Goal: Navigation & Orientation: Find specific page/section

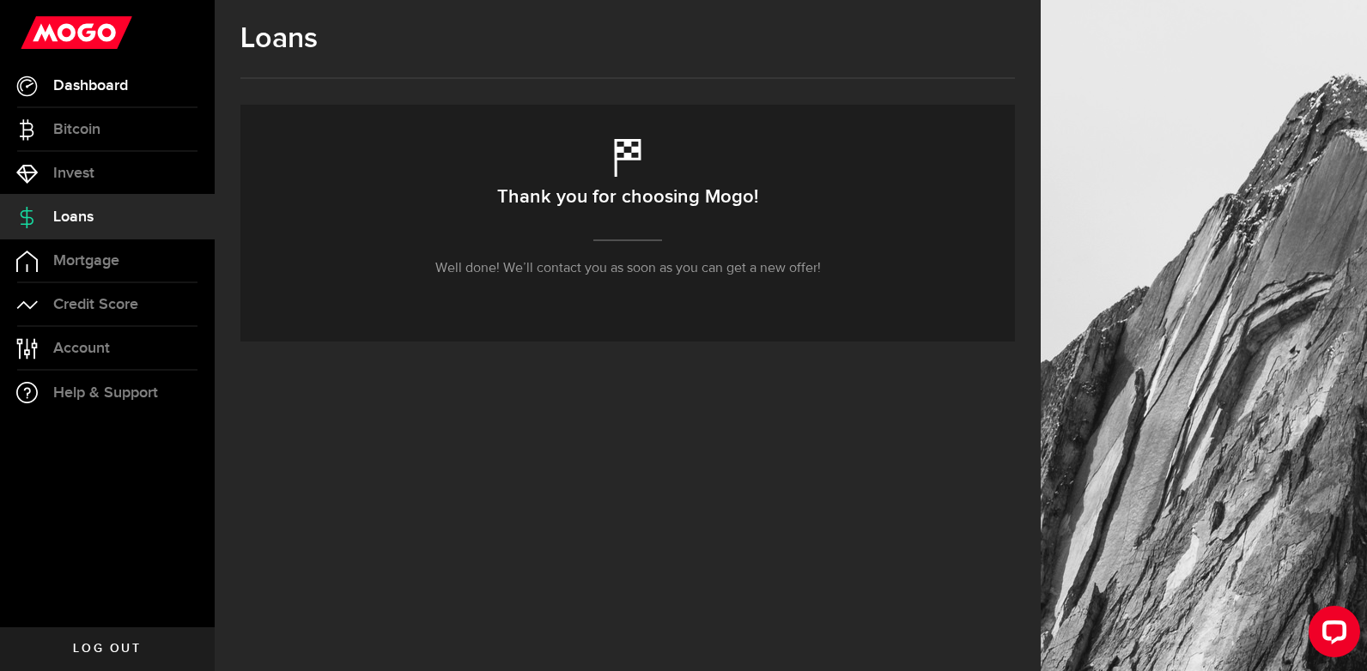
click at [85, 82] on span "Dashboard" at bounding box center [90, 85] width 75 height 15
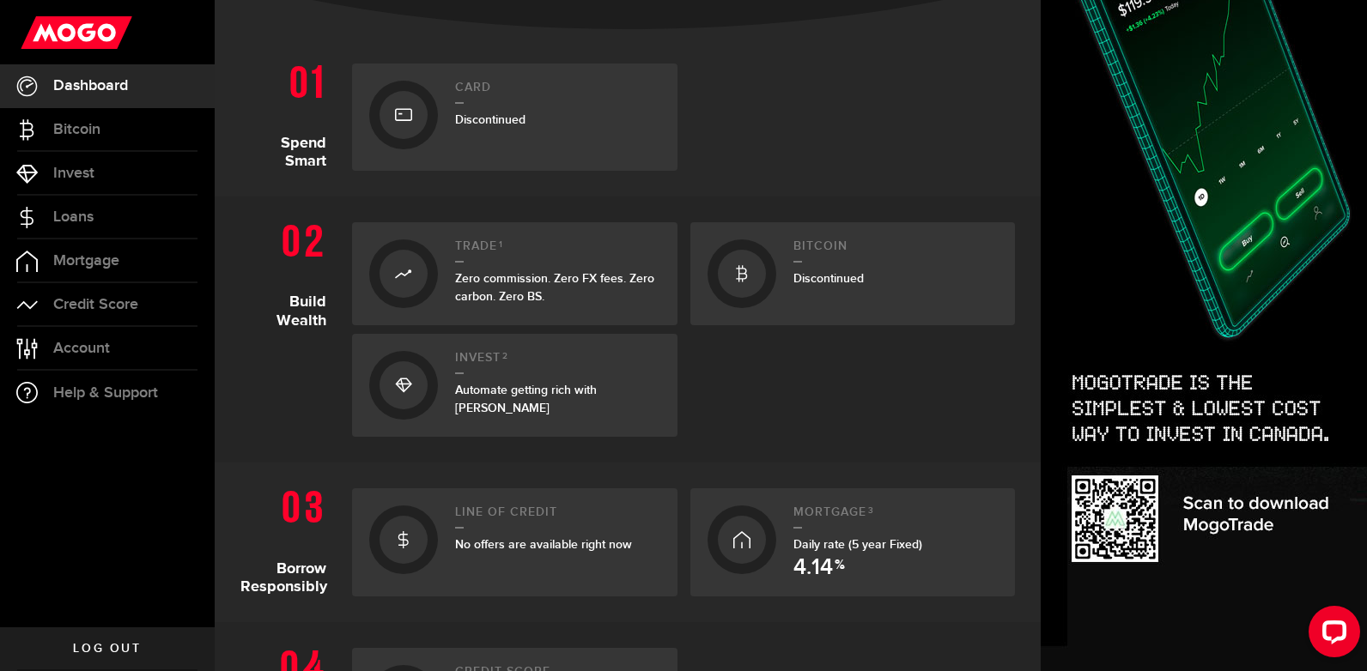
scroll to position [429, 0]
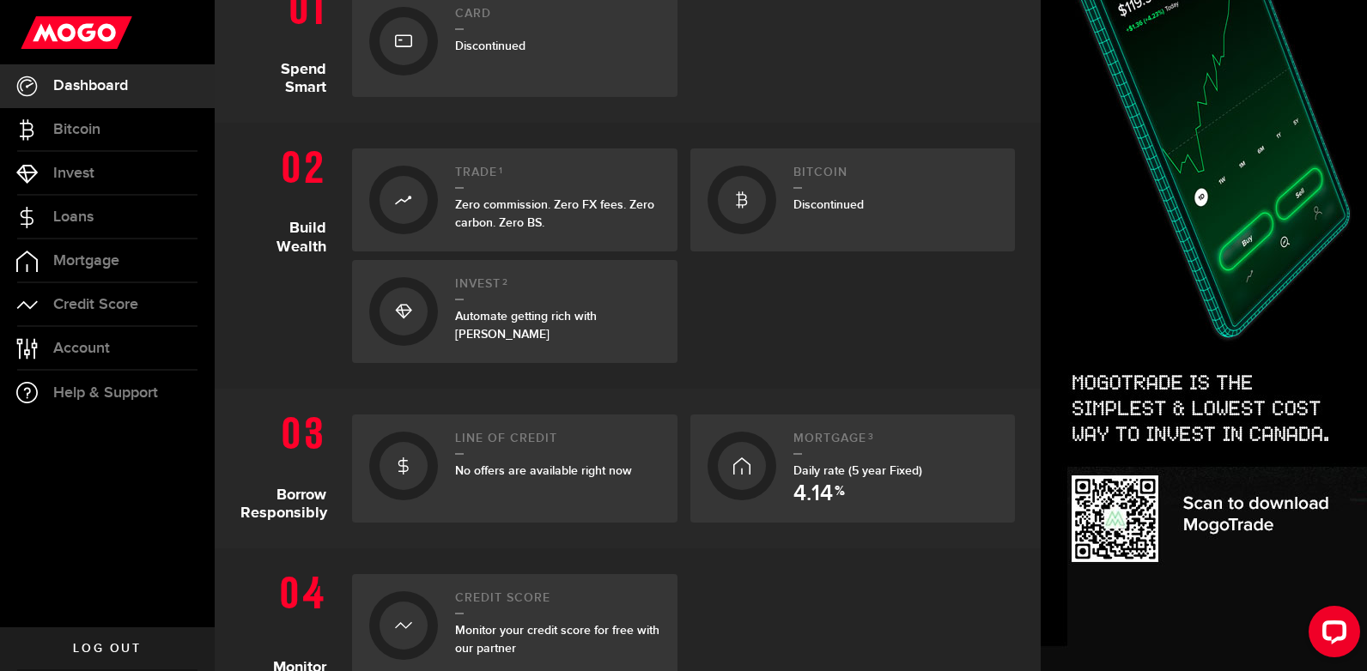
click at [431, 471] on div at bounding box center [403, 466] width 69 height 69
